Goal: Task Accomplishment & Management: Manage account settings

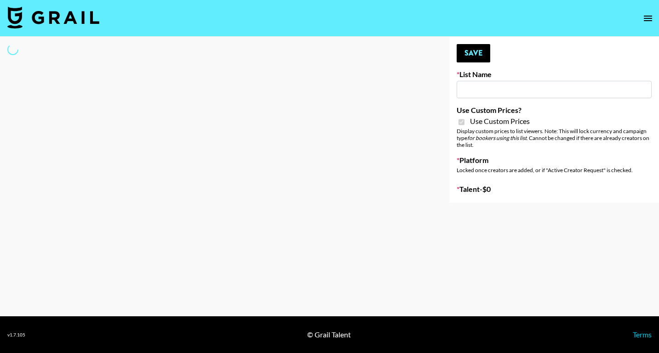
type input "[PERSON_NAME] Make-Up AI Assistant"
checkbox input "true"
select select "Brand"
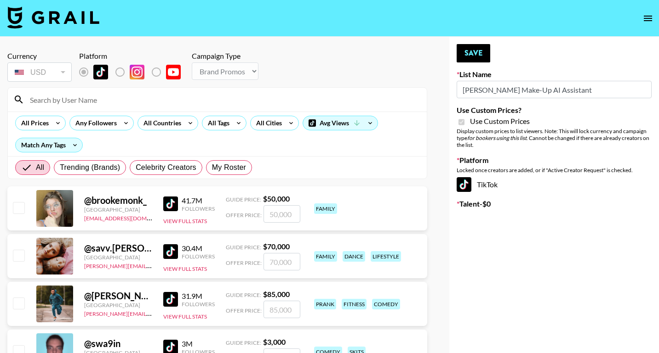
click at [106, 99] on input at bounding box center [222, 99] width 397 height 15
click at [89, 105] on input at bounding box center [222, 99] width 397 height 15
type input "nini"
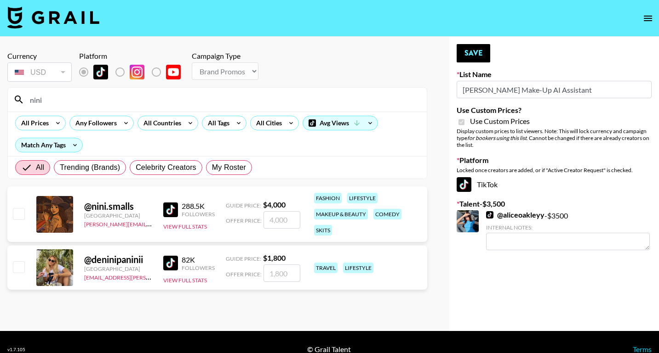
click at [284, 221] on input "number" at bounding box center [281, 219] width 37 height 17
checkbox input "true"
click at [278, 219] on input "2000" at bounding box center [281, 219] width 37 height 17
type input "2000"
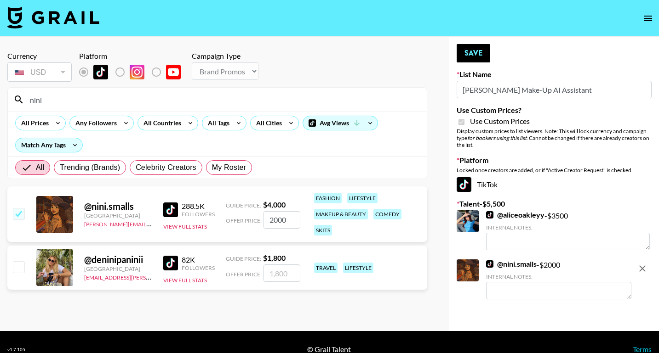
click at [439, 213] on div "Currency USD USD ​ Platform Campaign Type Choose Type... Song Promos Brand Prom…" at bounding box center [329, 184] width 659 height 295
click at [473, 51] on button "Save" at bounding box center [473, 53] width 34 height 18
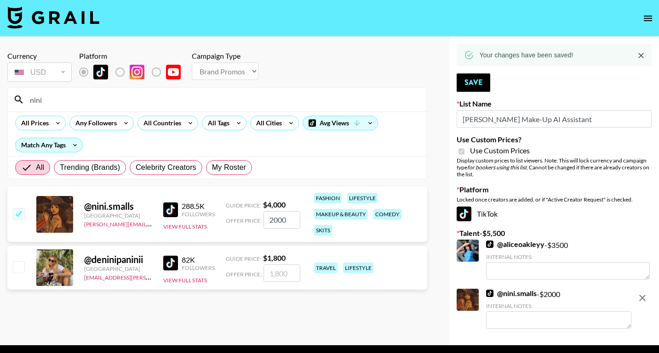
click at [67, 95] on input "nini" at bounding box center [222, 99] width 397 height 15
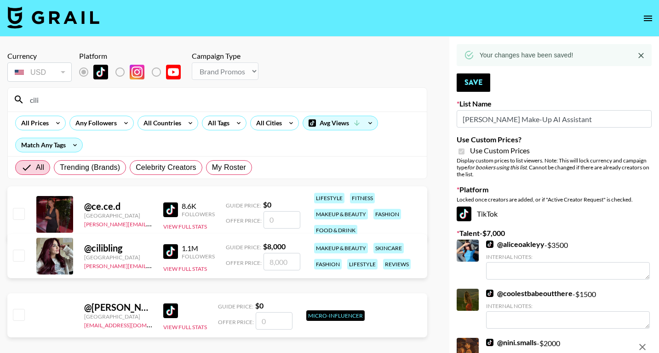
type input "cili"
click at [280, 262] on input "number" at bounding box center [281, 261] width 37 height 17
checkbox input "true"
type input "3"
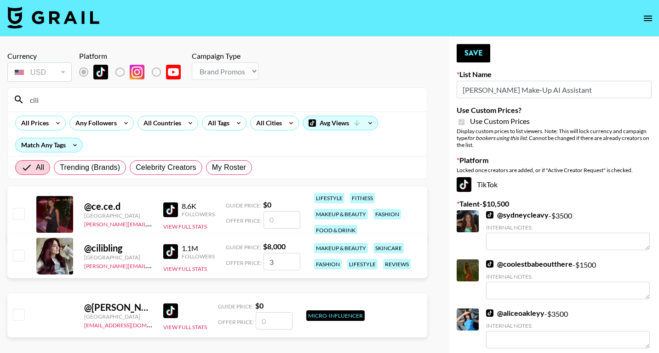
checkbox input "true"
type input "3500"
click at [473, 54] on button "Save" at bounding box center [473, 53] width 34 height 18
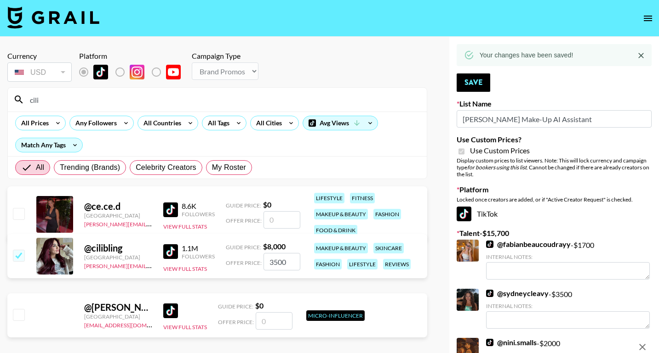
click at [83, 106] on input "cili" at bounding box center [222, 99] width 397 height 15
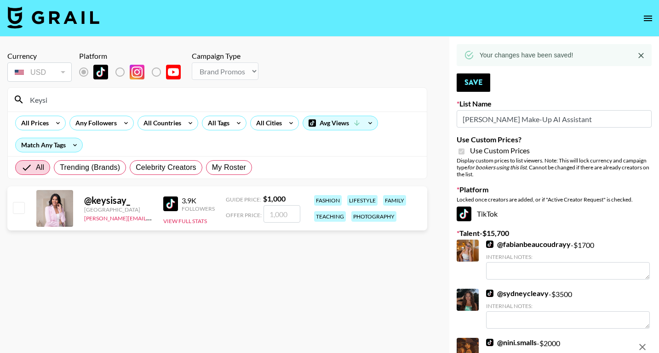
type input "Keysi"
click at [16, 209] on input "checkbox" at bounding box center [18, 207] width 11 height 11
checkbox input "true"
type input "1000"
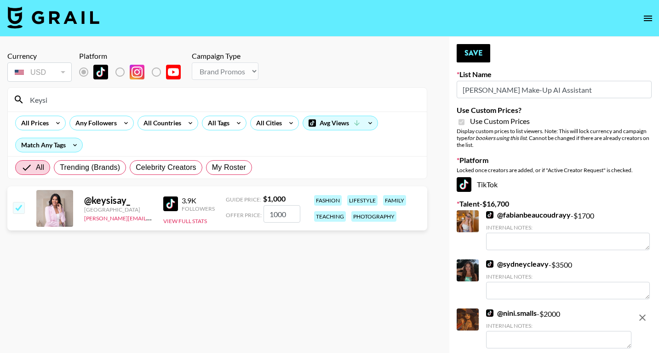
click at [286, 216] on input "1000" at bounding box center [281, 213] width 37 height 17
click at [283, 214] on input "1000" at bounding box center [281, 213] width 37 height 17
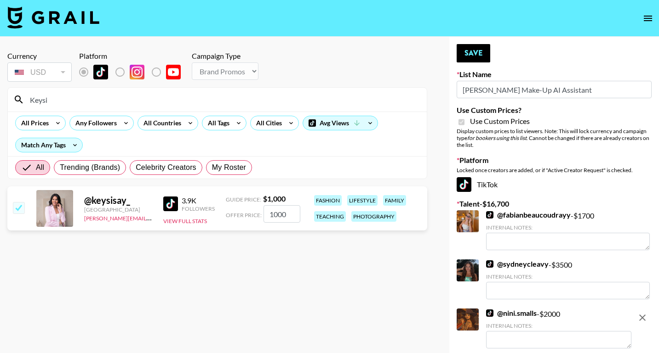
click at [440, 167] on div "Currency USD USD ​ Platform Campaign Type Choose Type... Song Promos Brand Prom…" at bounding box center [329, 299] width 659 height 525
checkbox input "false"
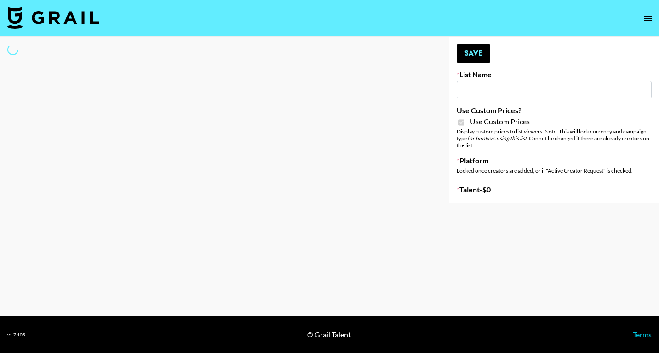
type input "**Noschinko UGC**"
checkbox input "true"
select select "Brand"
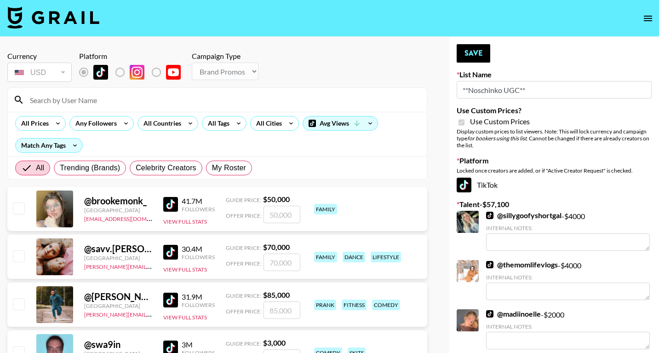
click at [77, 98] on input at bounding box center [222, 99] width 397 height 15
type input "nini"
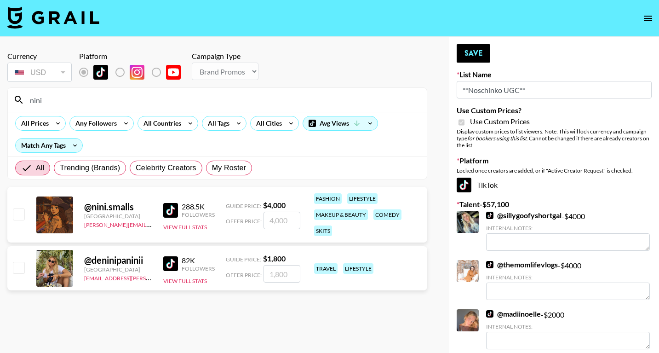
click at [20, 213] on input "checkbox" at bounding box center [18, 213] width 11 height 11
checkbox input "true"
click at [467, 53] on button "Save" at bounding box center [473, 53] width 34 height 18
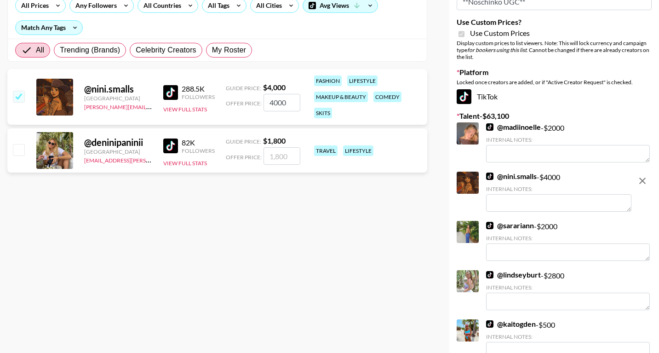
scroll to position [57, 0]
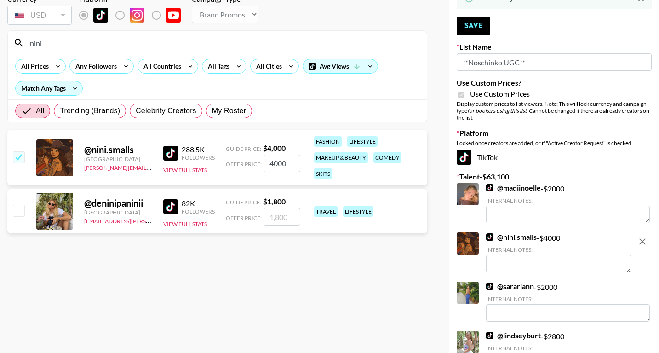
click at [289, 161] on input "4000" at bounding box center [281, 162] width 37 height 17
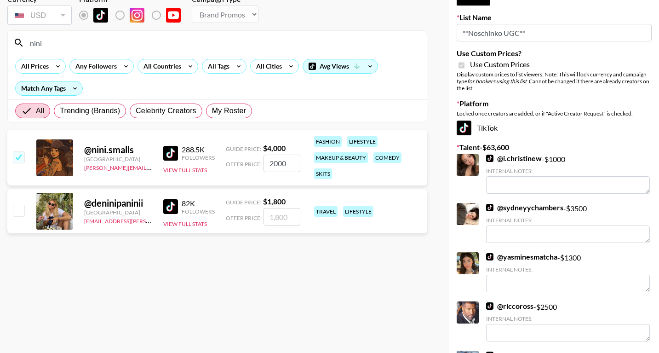
type input "2000"
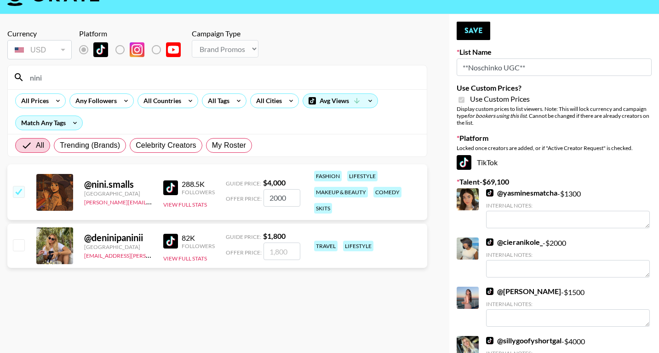
scroll to position [21, 0]
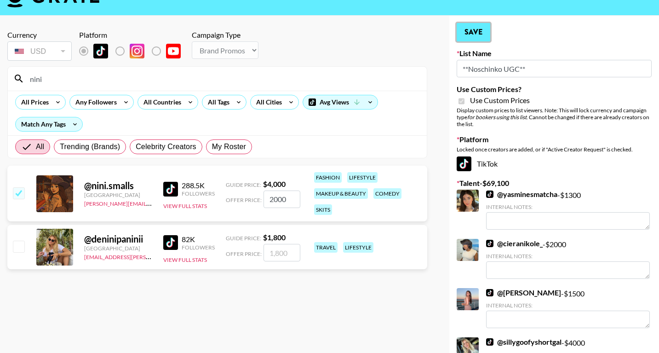
click at [473, 37] on button "Save" at bounding box center [473, 32] width 34 height 18
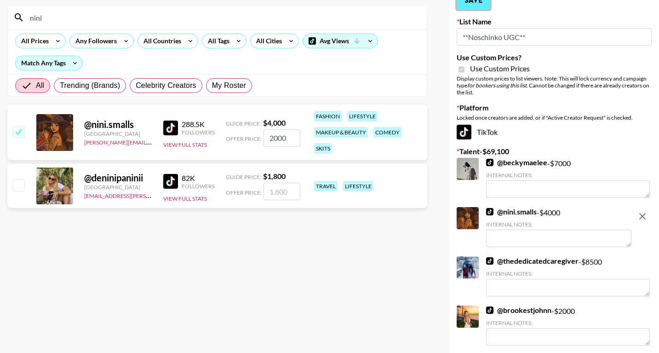
scroll to position [85, 0]
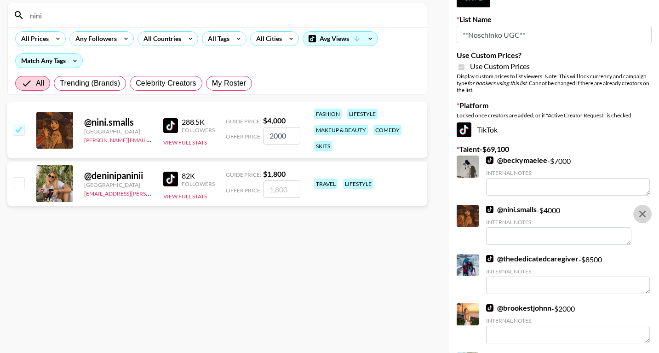
click at [643, 216] on icon "remove" at bounding box center [642, 213] width 11 height 11
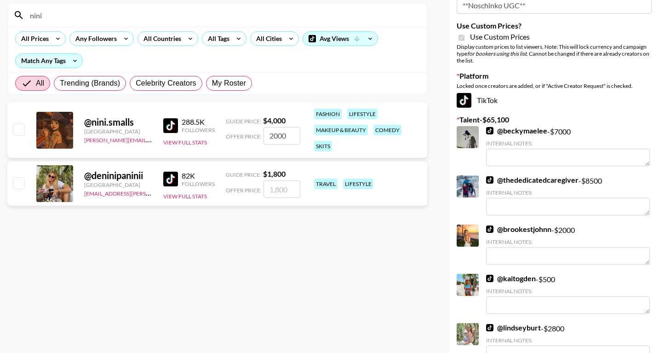
click at [20, 131] on input "checkbox" at bounding box center [18, 129] width 11 height 11
checkbox input "true"
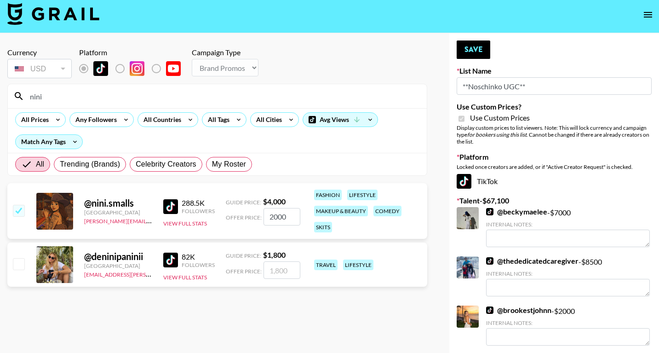
scroll to position [0, 0]
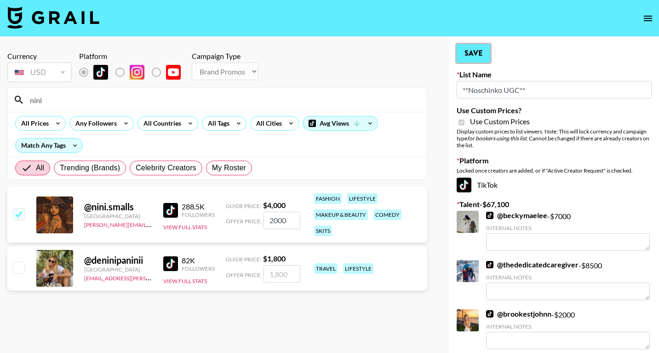
click at [467, 59] on button "Save" at bounding box center [473, 53] width 34 height 18
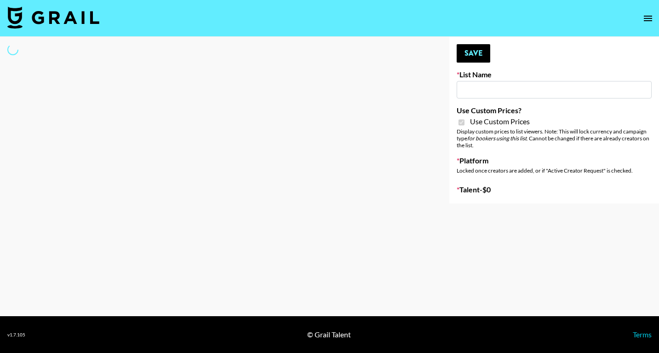
type input "**Noschinko UGC**"
checkbox input "true"
select select "Brand"
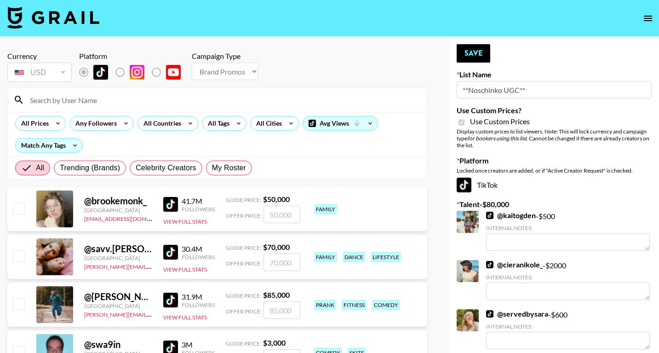
click at [111, 103] on input at bounding box center [222, 99] width 397 height 15
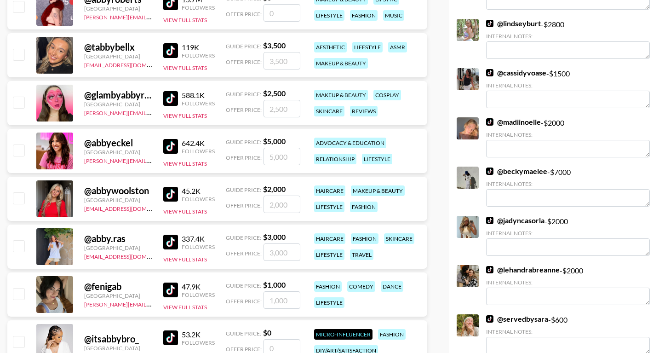
scroll to position [539, 0]
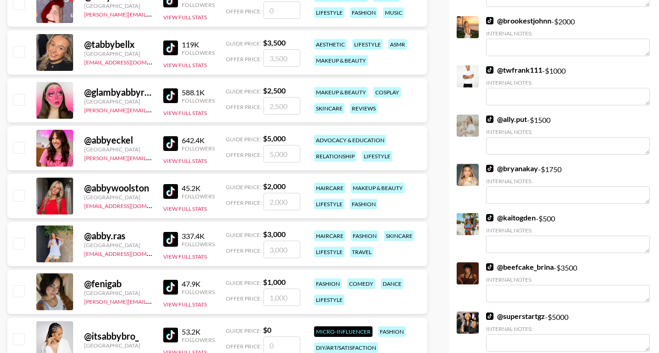
type input "Abby"
click at [18, 148] on input "checkbox" at bounding box center [18, 147] width 11 height 11
checkbox input "true"
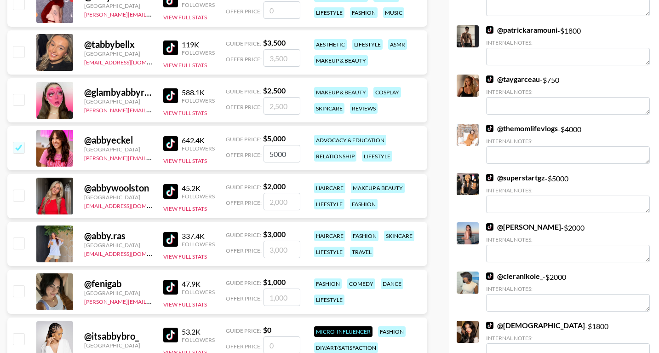
click at [276, 155] on input "5000" at bounding box center [281, 153] width 37 height 17
type input "3000"
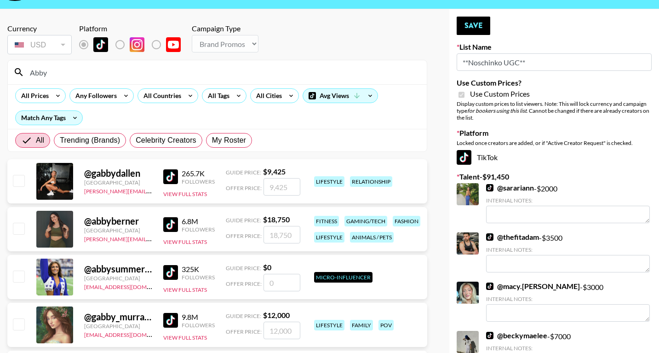
scroll to position [0, 0]
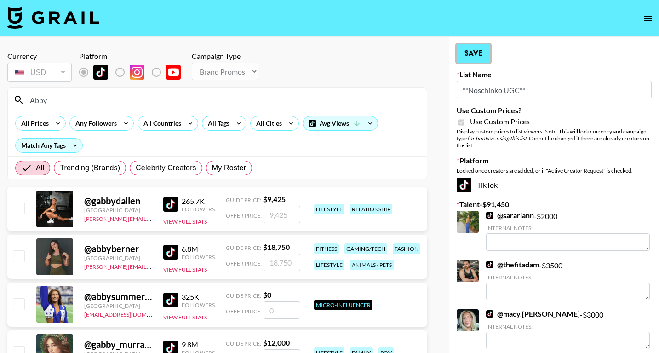
click at [474, 57] on button "Save" at bounding box center [473, 53] width 34 height 18
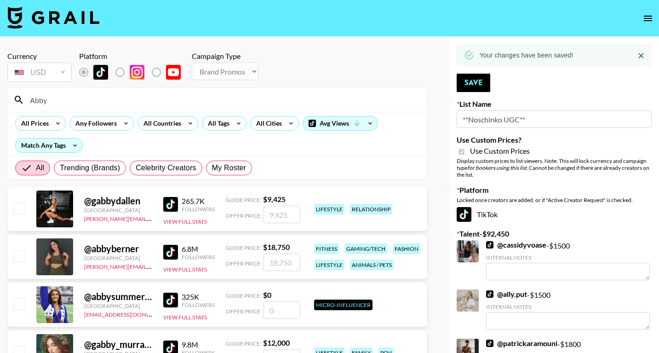
click at [137, 100] on input "Abby" at bounding box center [222, 99] width 397 height 15
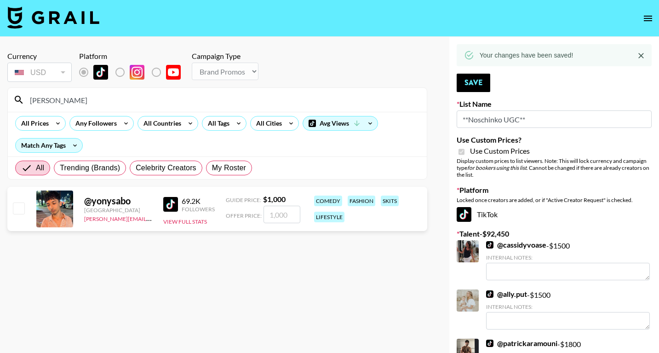
type input "[PERSON_NAME]"
click at [272, 215] on input "number" at bounding box center [281, 213] width 37 height 17
click at [19, 208] on input "checkbox" at bounding box center [18, 207] width 11 height 11
checkbox input "true"
type input "1000"
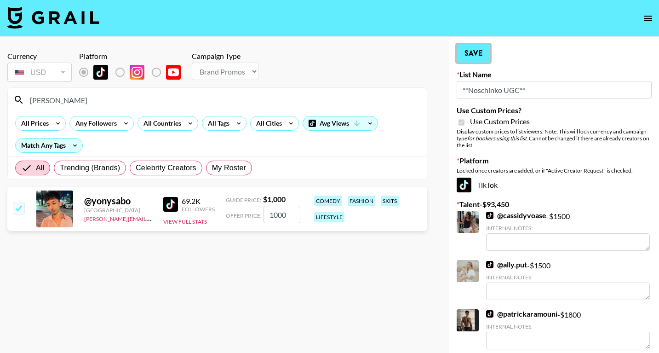
click at [474, 54] on button "Save" at bounding box center [473, 53] width 34 height 18
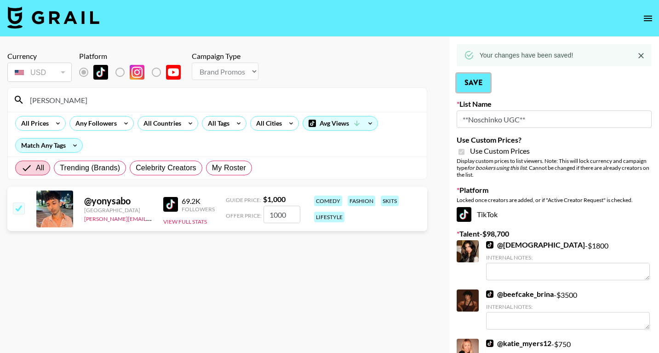
click at [470, 83] on button "Save" at bounding box center [473, 83] width 34 height 18
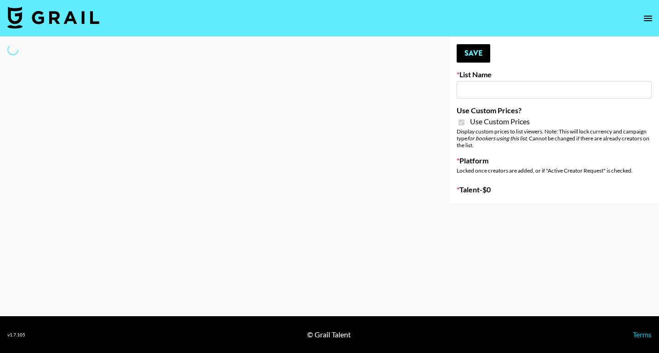
type input "Devon+Lang"
checkbox input "true"
select select "Song"
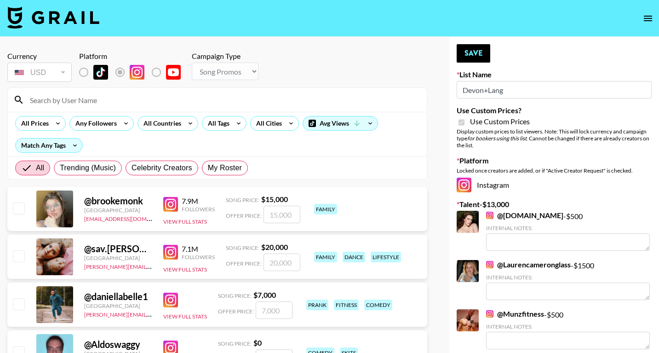
click at [192, 99] on input at bounding box center [222, 99] width 397 height 15
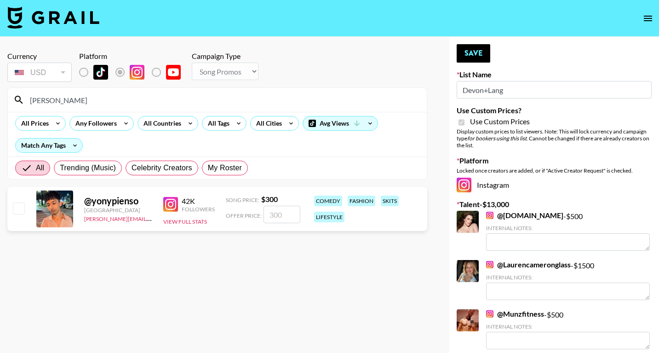
type input "[PERSON_NAME]"
click at [19, 208] on input "checkbox" at bounding box center [18, 207] width 11 height 11
checkbox input "true"
click at [285, 215] on input "300" at bounding box center [281, 213] width 37 height 17
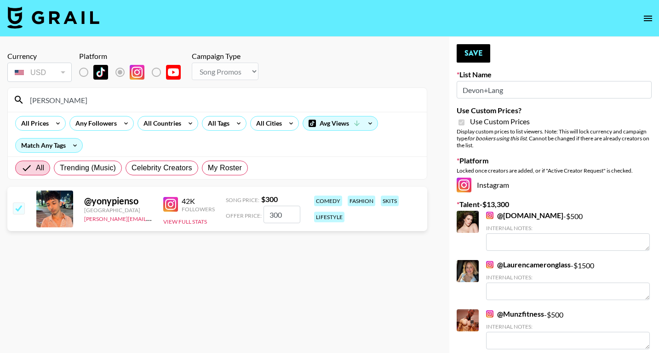
click at [285, 215] on input "300" at bounding box center [281, 213] width 37 height 17
type input "1"
checkbox input "false"
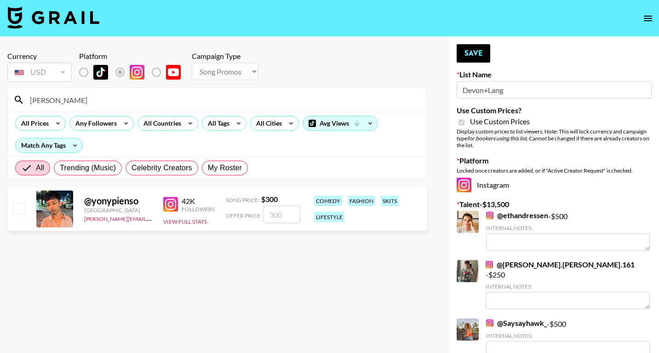
checkbox input "true"
type input "5"
checkbox input "false"
checkbox input "true"
type input "500"
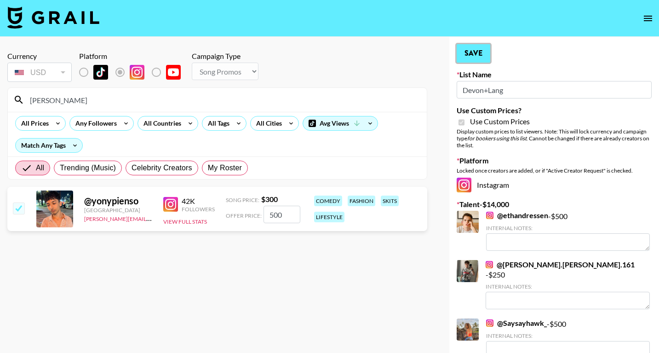
click at [473, 56] on button "Save" at bounding box center [473, 53] width 34 height 18
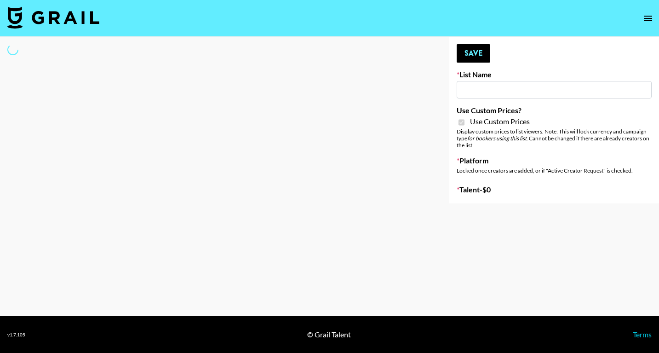
type input "LISEN Watch"
checkbox input "true"
select select "Brand"
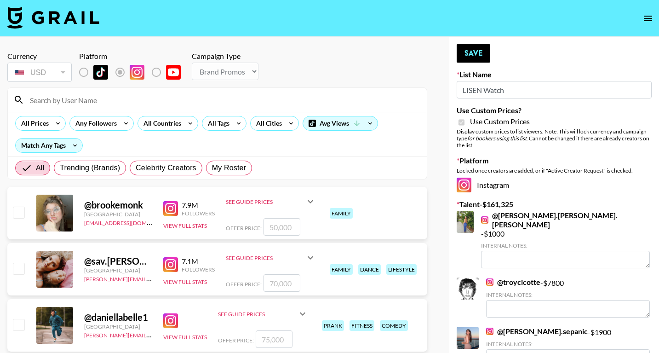
click at [89, 100] on input at bounding box center [222, 99] width 397 height 15
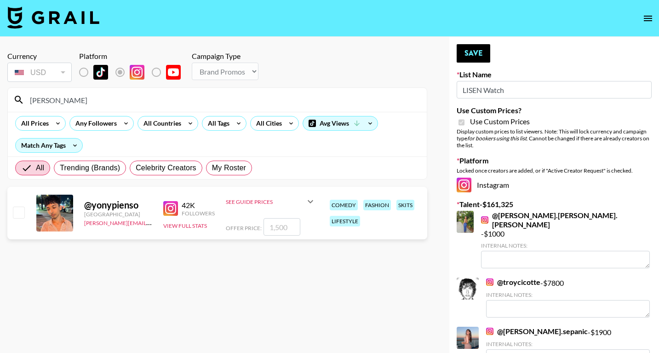
type input "[PERSON_NAME]"
click at [18, 212] on input "checkbox" at bounding box center [18, 211] width 11 height 11
checkbox input "true"
type input "1500"
click at [473, 54] on button "Save" at bounding box center [473, 53] width 34 height 18
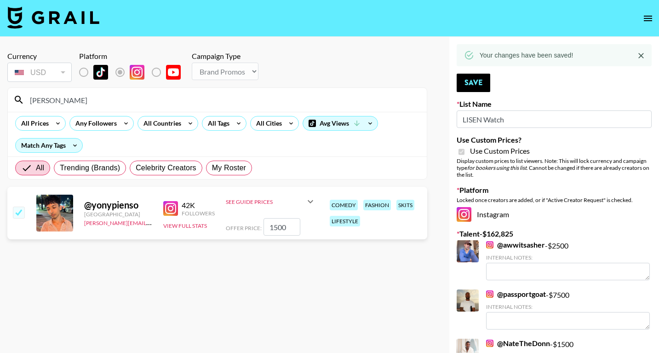
click at [66, 101] on input "[PERSON_NAME]" at bounding box center [222, 99] width 397 height 15
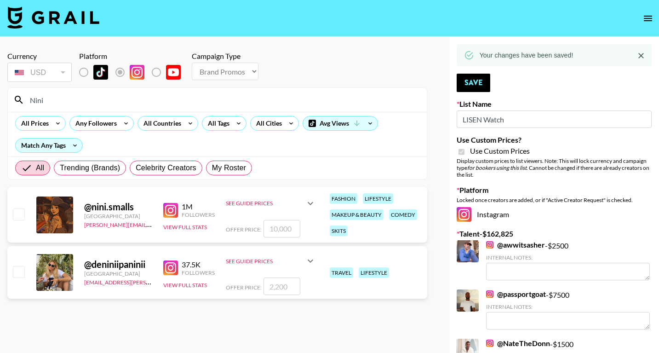
type input "Nini"
click at [21, 214] on input "checkbox" at bounding box center [18, 213] width 11 height 11
checkbox input "true"
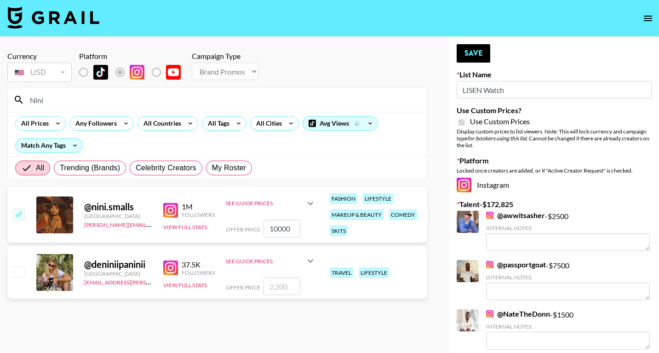
click at [277, 232] on input "10000" at bounding box center [281, 228] width 37 height 17
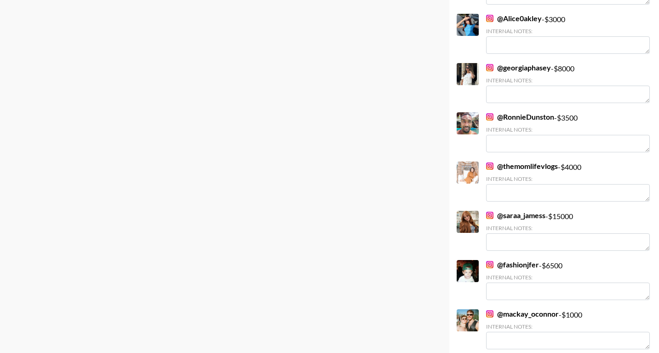
scroll to position [444, 0]
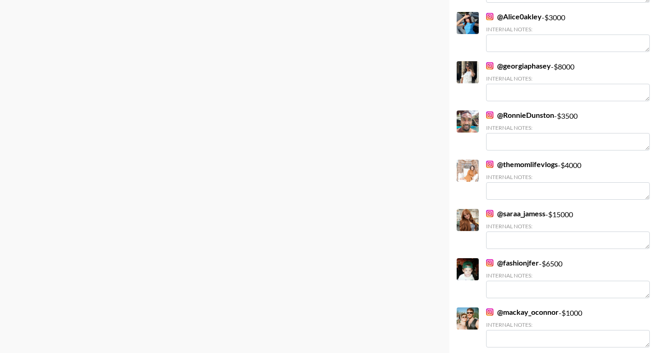
click at [524, 212] on link "@ saraa_jamess" at bounding box center [515, 213] width 59 height 9
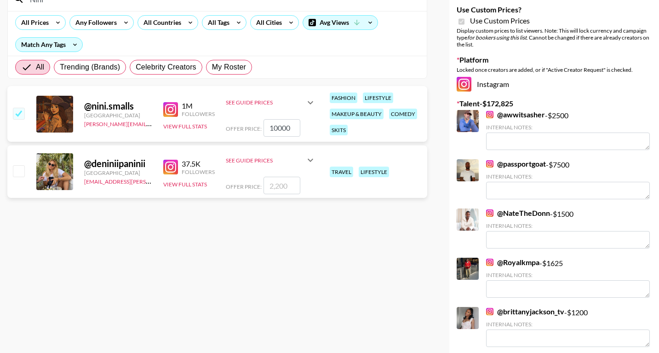
scroll to position [0, 0]
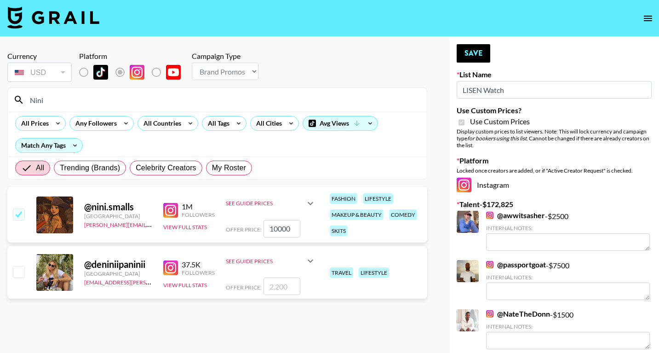
click at [282, 229] on input "10000" at bounding box center [281, 228] width 37 height 17
type input "6000"
click at [476, 49] on button "Save" at bounding box center [473, 53] width 34 height 18
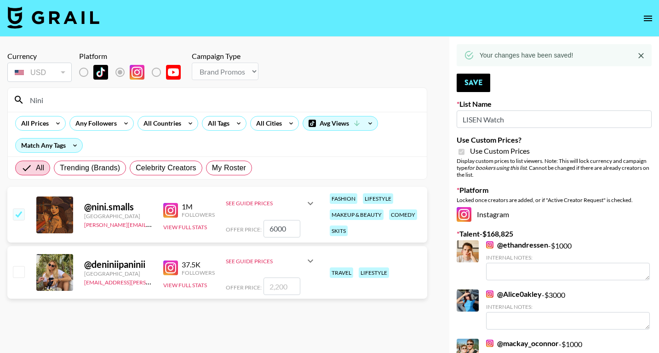
click at [68, 99] on input "Nini" at bounding box center [222, 99] width 397 height 15
click at [131, 102] on input "Nini" at bounding box center [222, 99] width 397 height 15
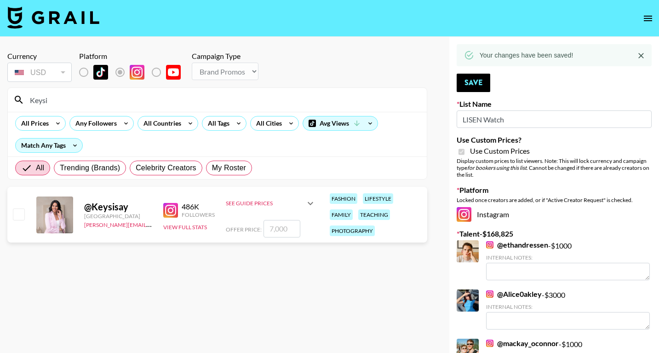
type input "Keysi"
click at [17, 214] on input "checkbox" at bounding box center [18, 213] width 11 height 11
checkbox input "true"
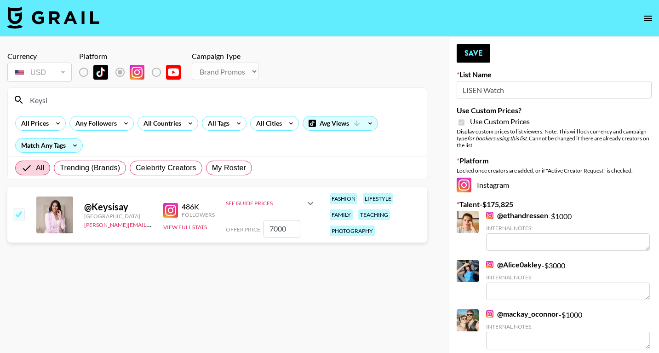
click at [276, 228] on input "7000" at bounding box center [281, 228] width 37 height 17
type input "4000"
click at [473, 54] on button "Save" at bounding box center [473, 53] width 34 height 18
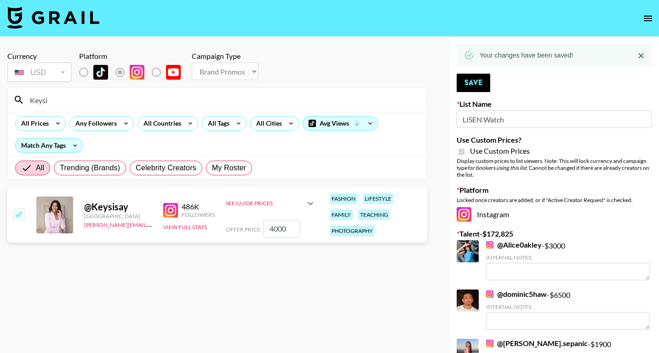
click at [15, 217] on input "checkbox" at bounding box center [18, 213] width 11 height 11
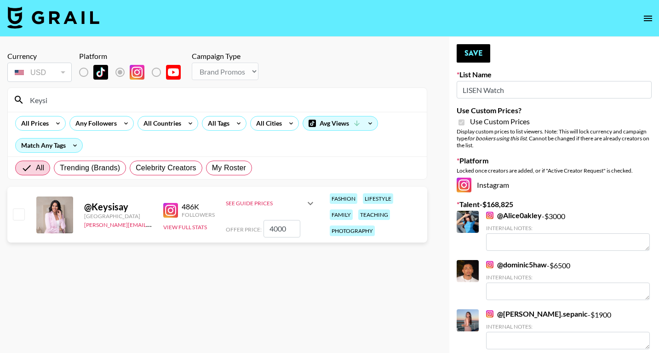
checkbox input "true"
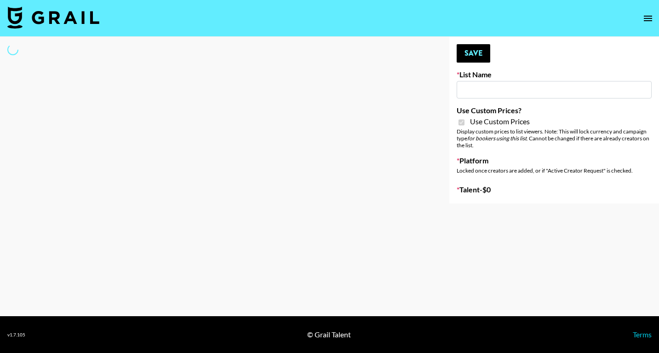
type input "Devon+Lang"
checkbox input "true"
select select "Song"
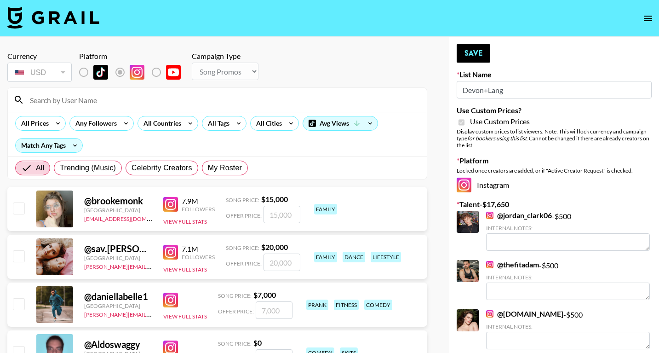
click at [79, 99] on input at bounding box center [222, 99] width 397 height 15
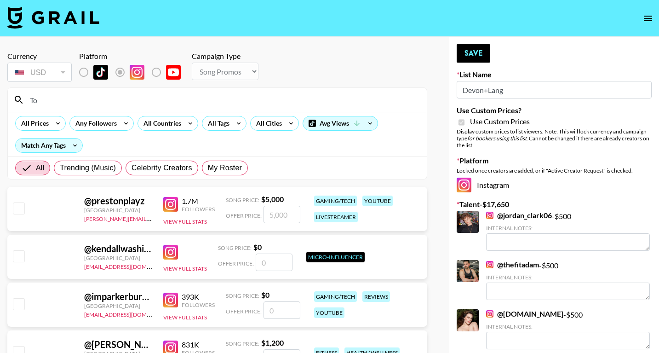
type input "T"
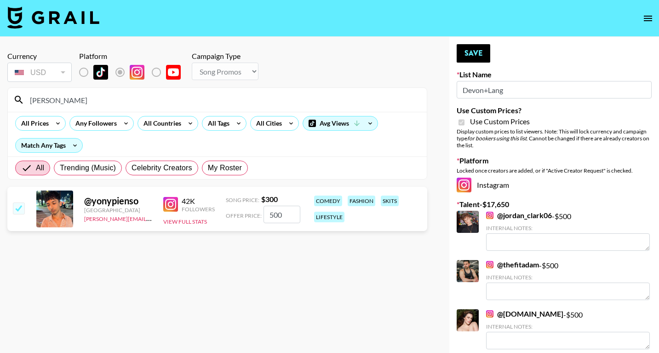
type input "[PERSON_NAME]"
click at [23, 208] on input "checkbox" at bounding box center [18, 207] width 11 height 11
checkbox input "false"
click at [472, 49] on button "Save" at bounding box center [473, 53] width 34 height 18
